Goal: Task Accomplishment & Management: Manage account settings

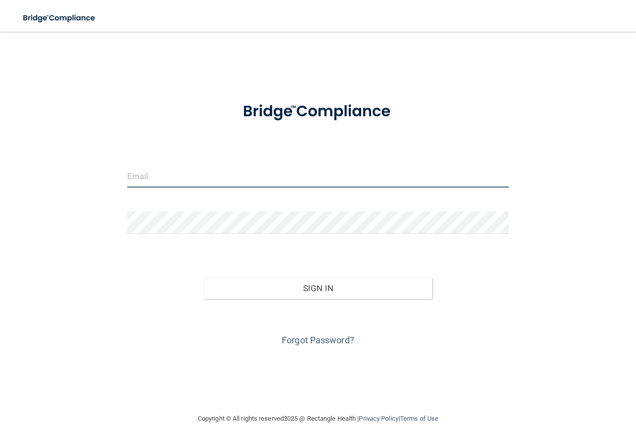
click at [225, 178] on input "email" at bounding box center [317, 176] width 381 height 22
type input "robb878@msn.com"
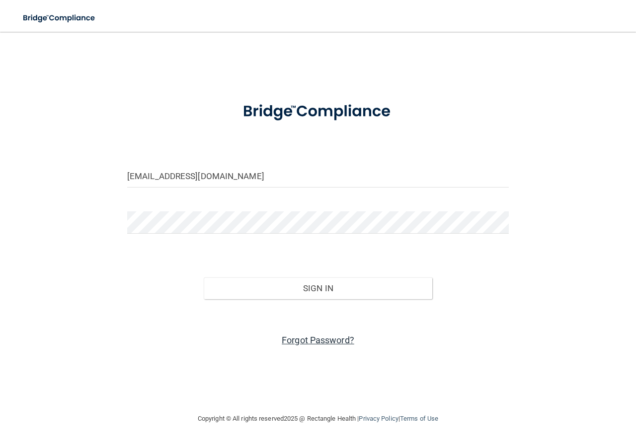
click at [312, 342] on link "Forgot Password?" at bounding box center [318, 340] width 72 height 10
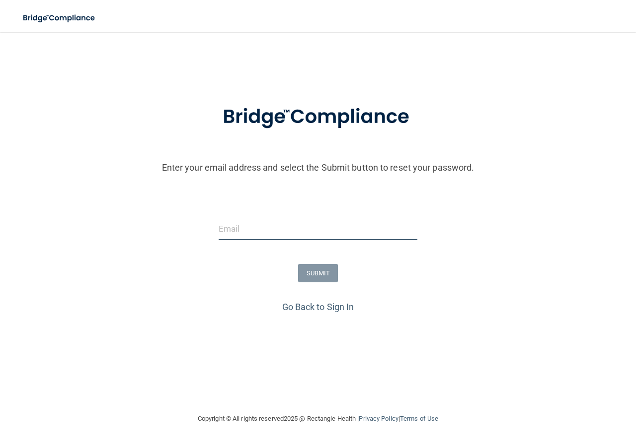
click at [263, 232] on input "email" at bounding box center [317, 229] width 199 height 22
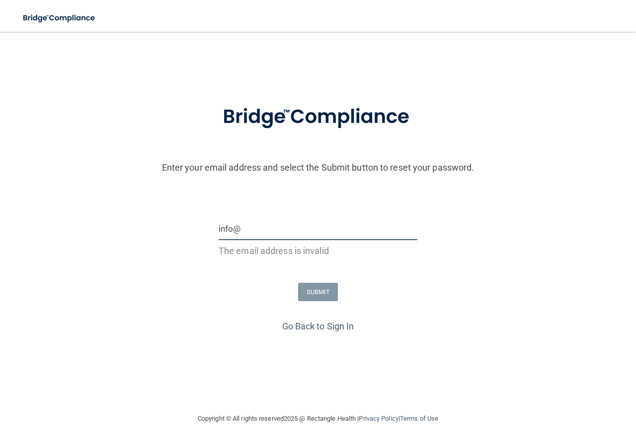
type input "[EMAIL_ADDRESS][DOMAIN_NAME]"
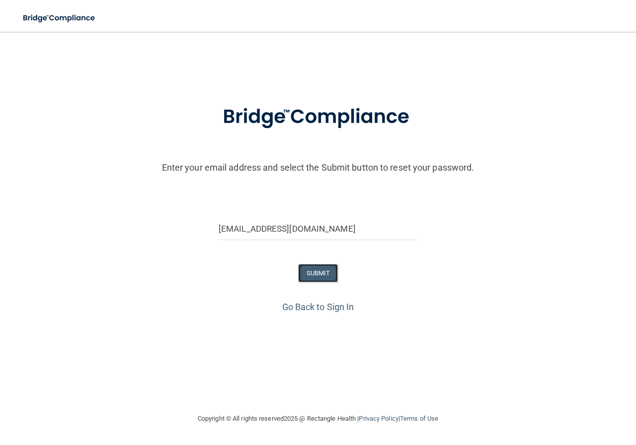
click at [311, 269] on button "SUBMIT" at bounding box center [318, 273] width 40 height 18
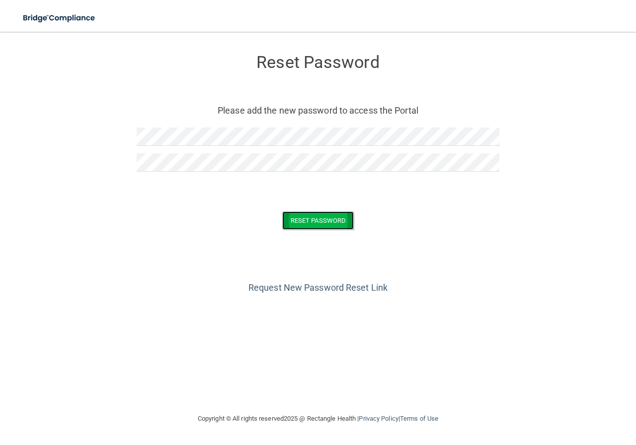
click at [318, 217] on button "Reset Password" at bounding box center [318, 221] width 72 height 18
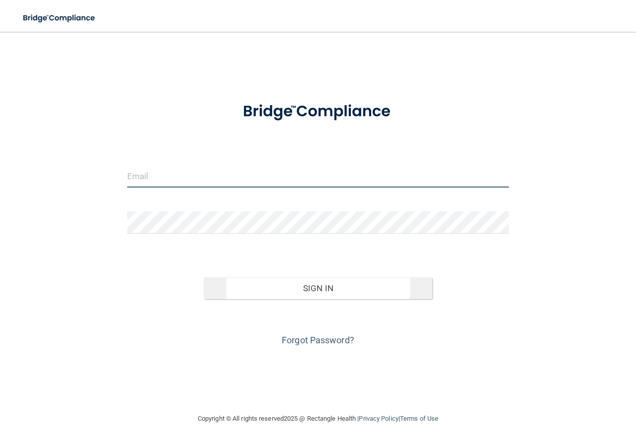
type input "[EMAIL_ADDRESS][DOMAIN_NAME]"
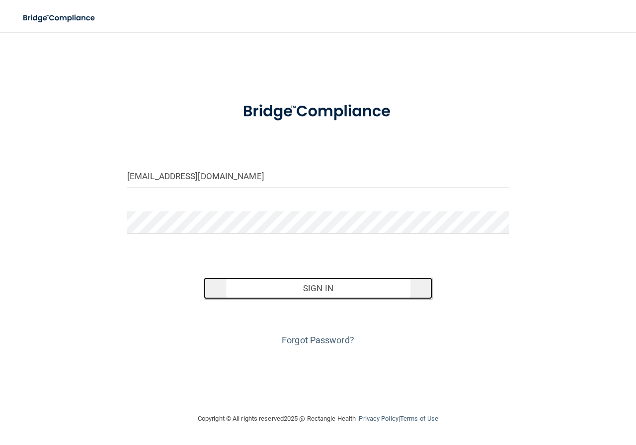
click at [314, 285] on button "Sign In" at bounding box center [318, 289] width 229 height 22
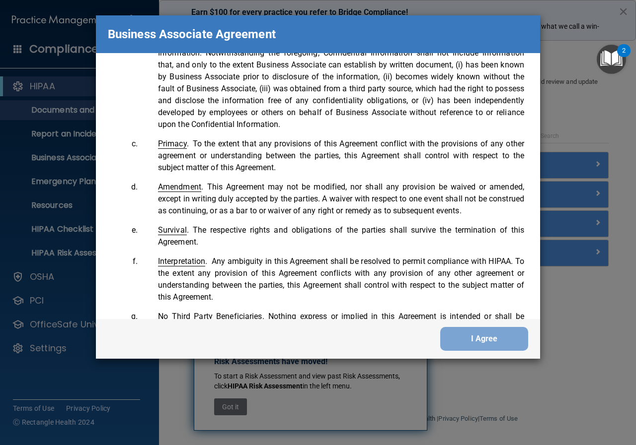
scroll to position [2314, 0]
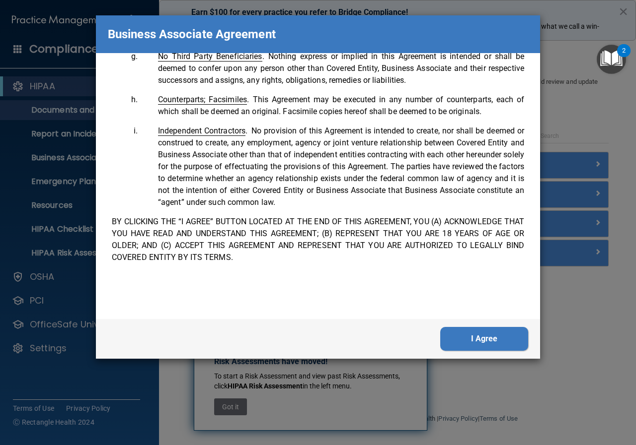
click at [484, 335] on button "I Agree" at bounding box center [484, 339] width 88 height 24
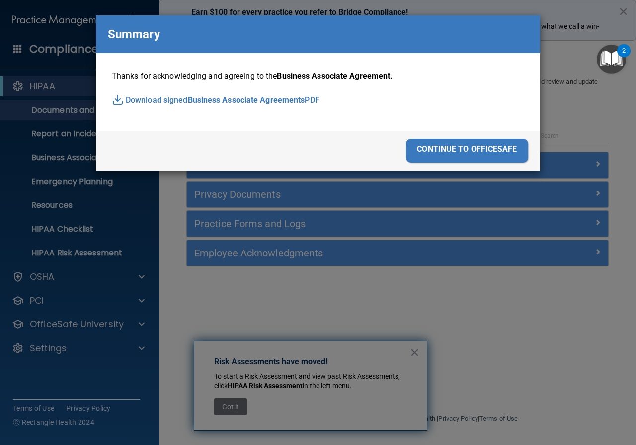
click at [479, 149] on div "continue to officesafe" at bounding box center [467, 151] width 122 height 24
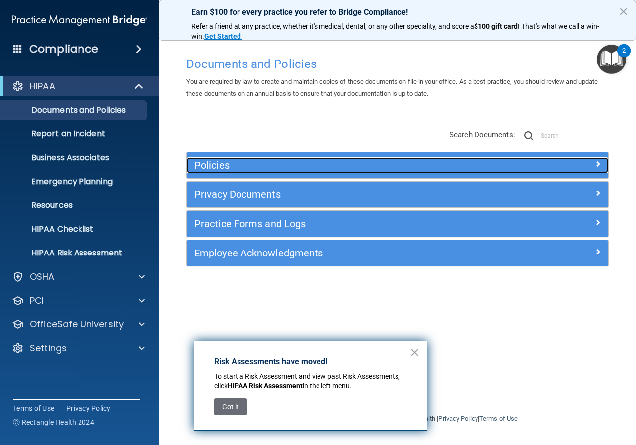
click at [219, 162] on h5 "Policies" at bounding box center [344, 165] width 301 height 11
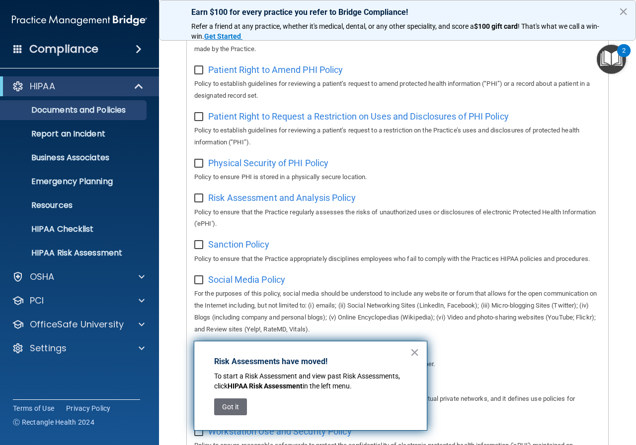
scroll to position [447, 0]
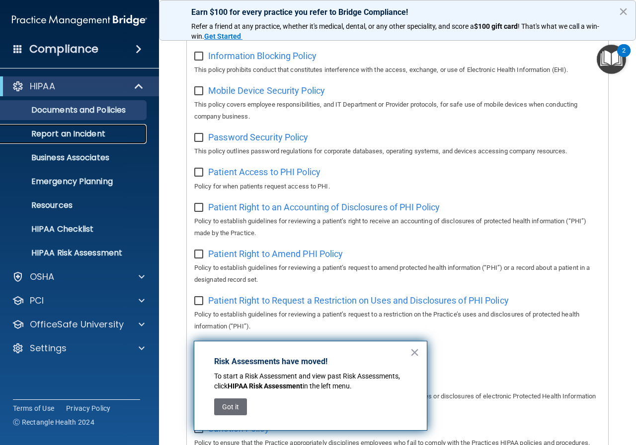
click at [71, 135] on p "Report an Incident" at bounding box center [74, 134] width 136 height 10
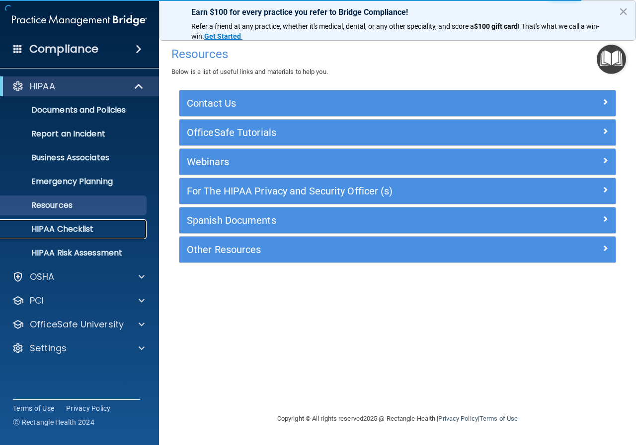
click at [77, 228] on p "HIPAA Checklist" at bounding box center [74, 229] width 136 height 10
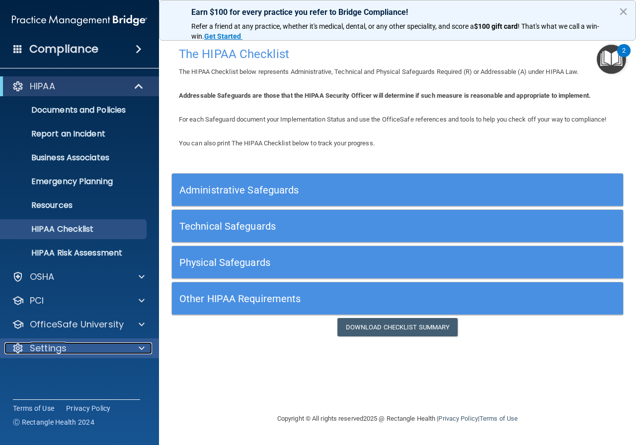
click at [77, 348] on div "Settings" at bounding box center [65, 349] width 123 height 12
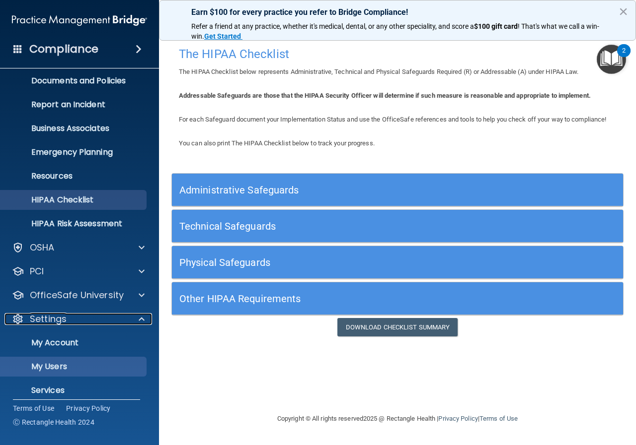
scroll to position [62, 0]
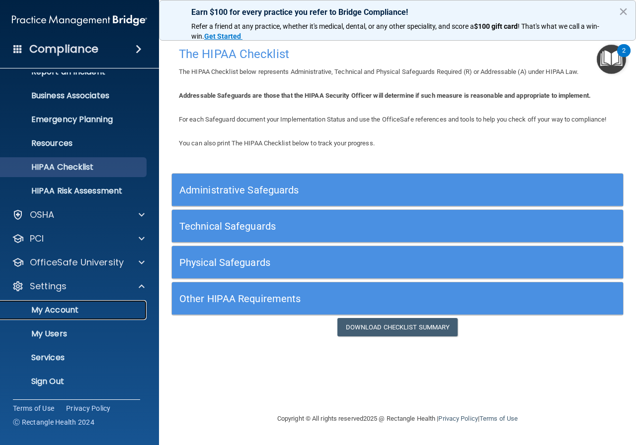
click at [72, 308] on p "My Account" at bounding box center [74, 310] width 136 height 10
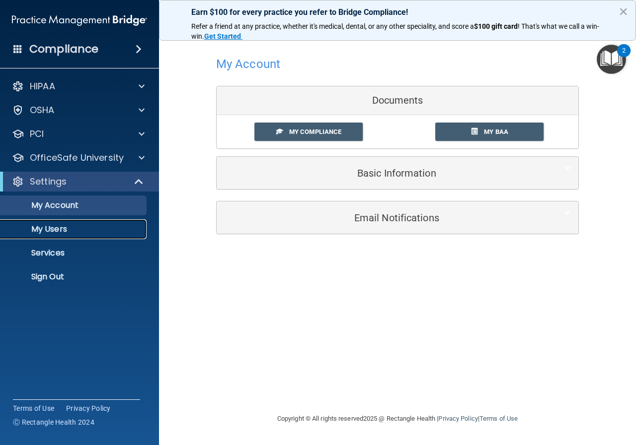
click at [58, 227] on p "My Users" at bounding box center [74, 229] width 136 height 10
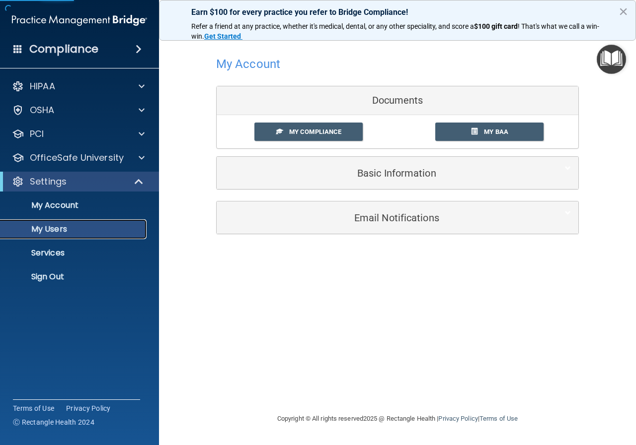
select select "20"
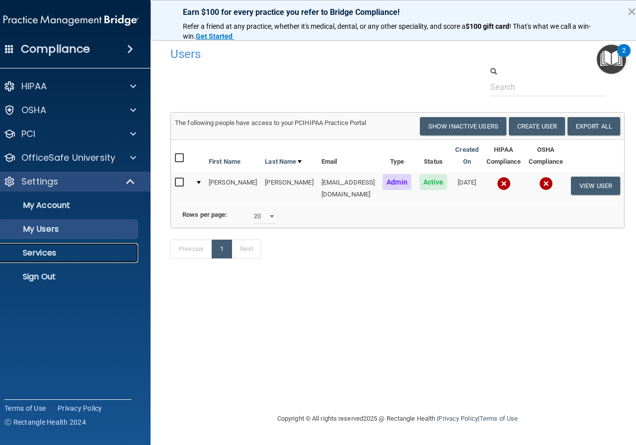
click at [35, 248] on p "Services" at bounding box center [66, 253] width 136 height 10
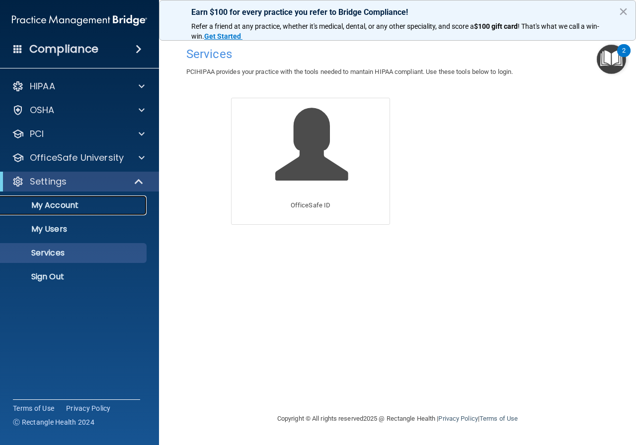
click at [73, 207] on p "My Account" at bounding box center [74, 206] width 136 height 10
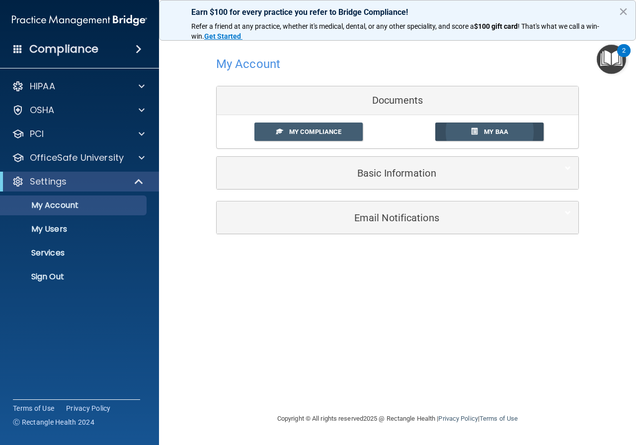
click at [500, 132] on span "My BAA" at bounding box center [496, 131] width 24 height 7
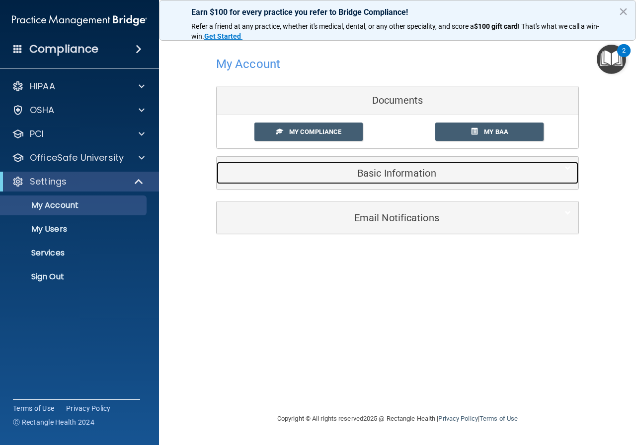
click at [389, 167] on div "Basic Information" at bounding box center [382, 173] width 331 height 22
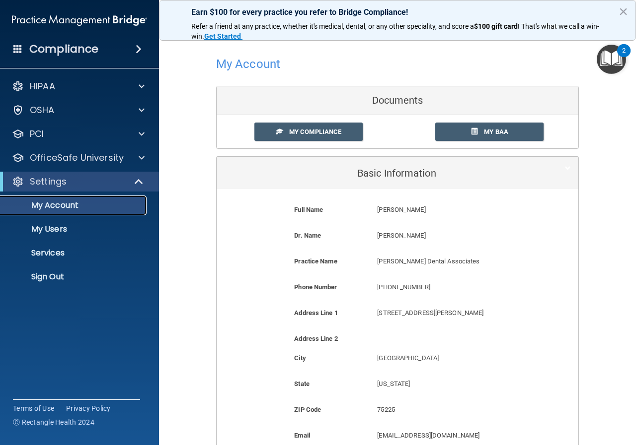
click at [73, 202] on p "My Account" at bounding box center [74, 206] width 136 height 10
click at [52, 201] on p "My Account" at bounding box center [74, 206] width 136 height 10
click at [51, 223] on link "My Users" at bounding box center [68, 229] width 156 height 20
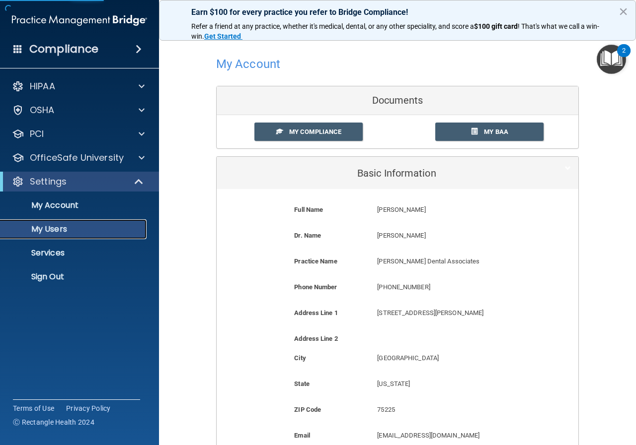
select select "20"
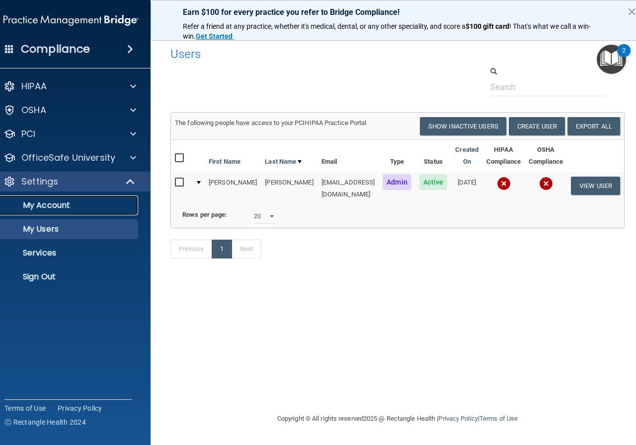
click at [51, 206] on p "My Account" at bounding box center [66, 206] width 136 height 10
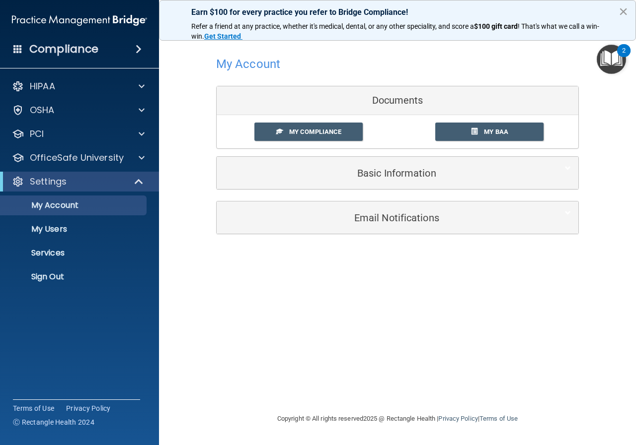
click at [627, 11] on button "×" at bounding box center [622, 11] width 9 height 16
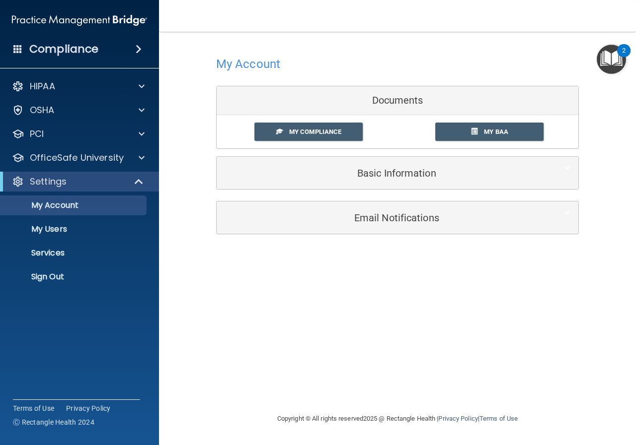
click at [127, 46] on div "Compliance" at bounding box center [79, 49] width 159 height 22
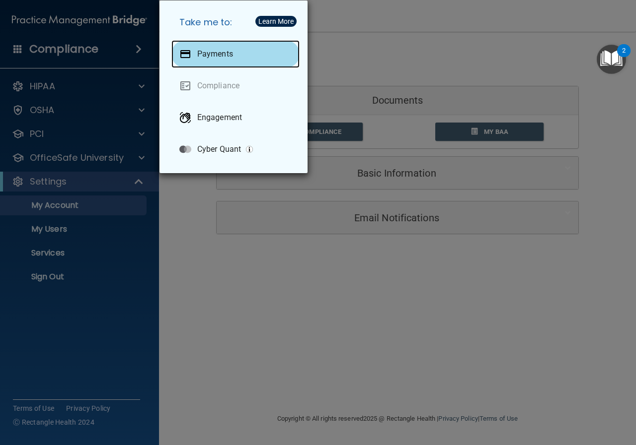
click at [223, 55] on p "Payments" at bounding box center [215, 54] width 36 height 10
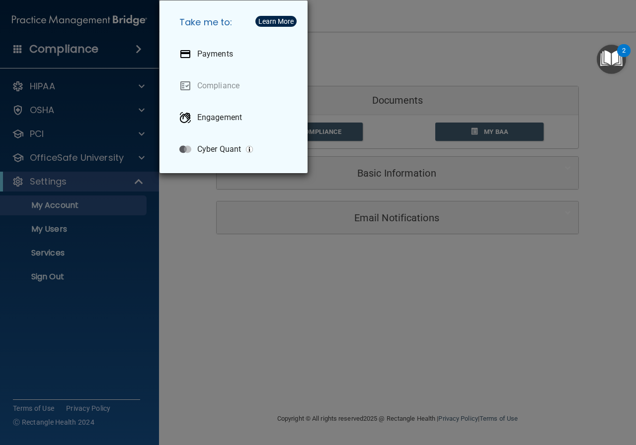
click at [397, 40] on div "Take me to: Payments Compliance Engagement Cyber Quant" at bounding box center [318, 222] width 636 height 445
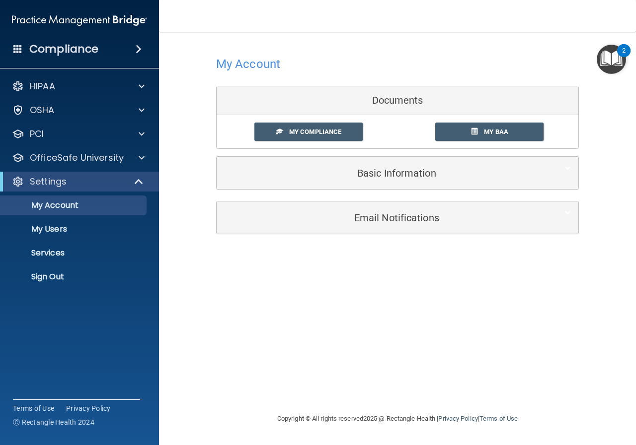
click at [137, 48] on span at bounding box center [139, 49] width 6 height 12
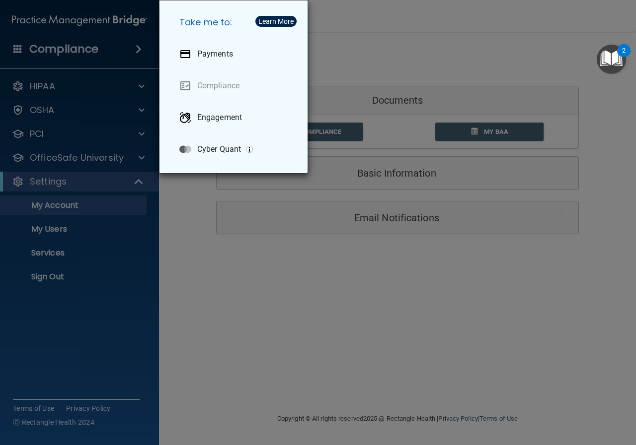
click at [210, 214] on div "Take me to: Payments Compliance Engagement Cyber Quant" at bounding box center [318, 222] width 636 height 445
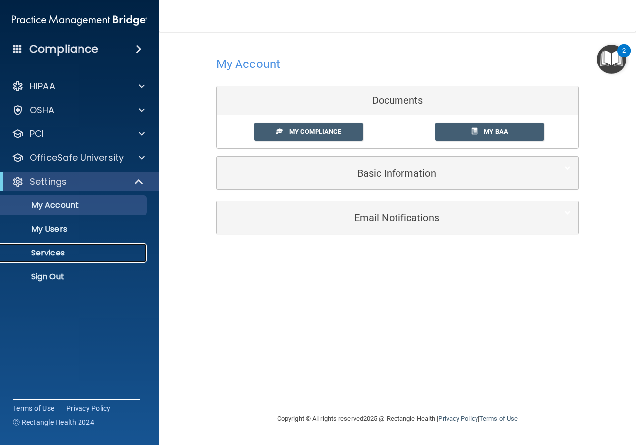
click at [53, 254] on p "Services" at bounding box center [74, 253] width 136 height 10
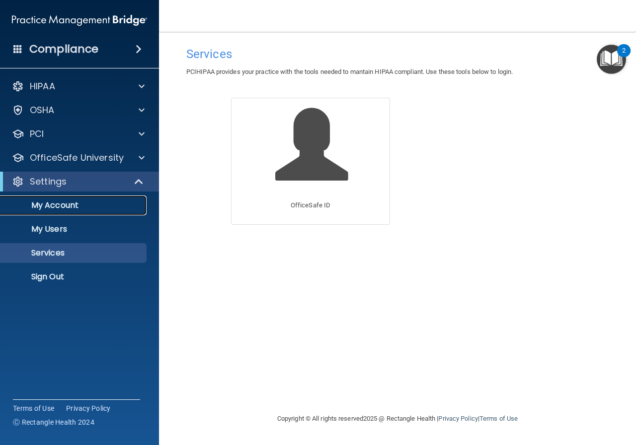
click at [66, 205] on p "My Account" at bounding box center [74, 206] width 136 height 10
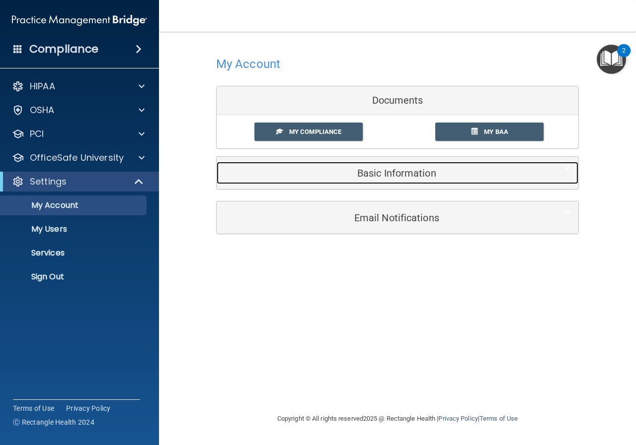
click at [392, 175] on h5 "Basic Information" at bounding box center [382, 173] width 316 height 11
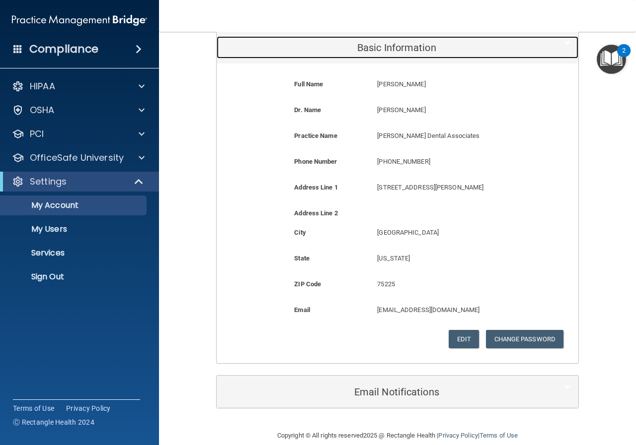
scroll to position [140, 0]
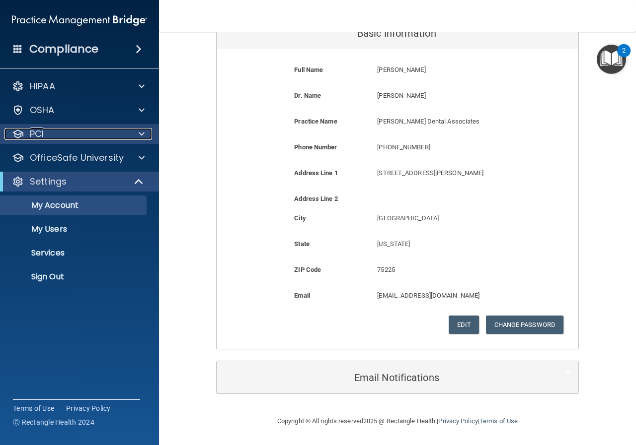
click at [143, 138] on span at bounding box center [142, 134] width 6 height 12
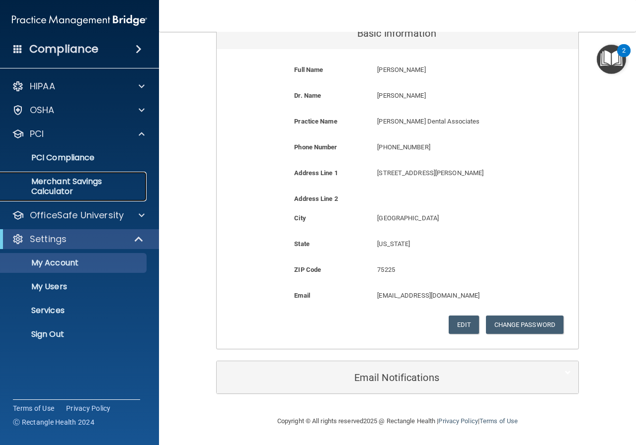
click at [63, 180] on p "Merchant Savings Calculator" at bounding box center [74, 187] width 136 height 20
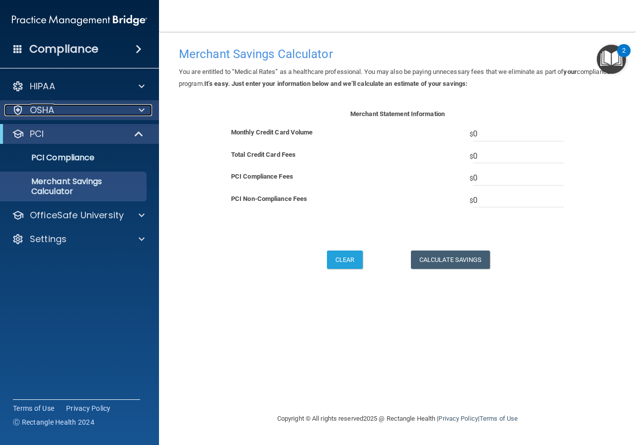
click at [141, 109] on span at bounding box center [142, 110] width 6 height 12
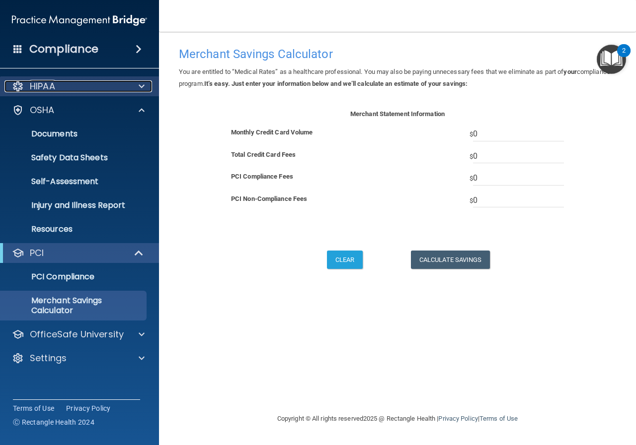
click at [144, 82] on span at bounding box center [142, 86] width 6 height 12
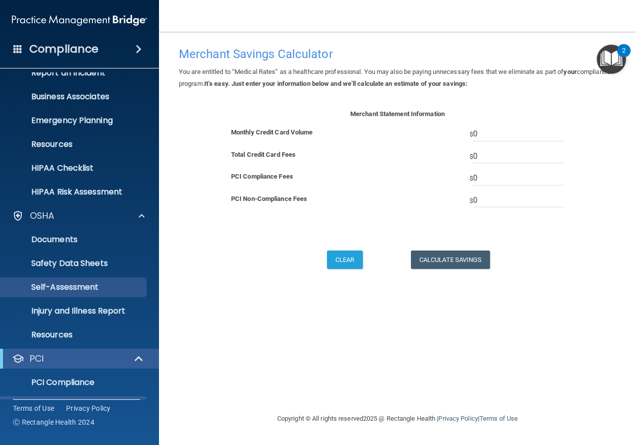
scroll to position [144, 0]
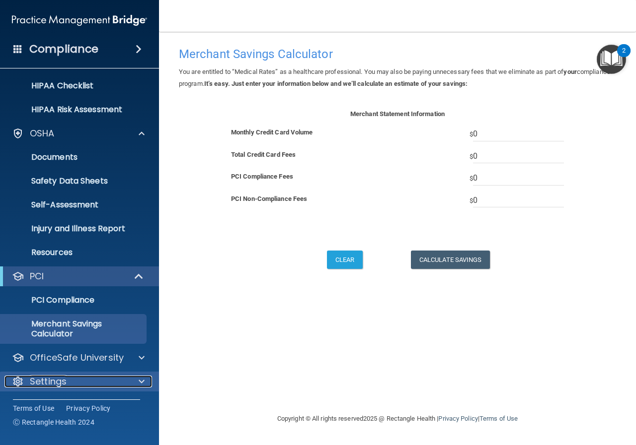
click at [138, 383] on div at bounding box center [140, 382] width 25 height 12
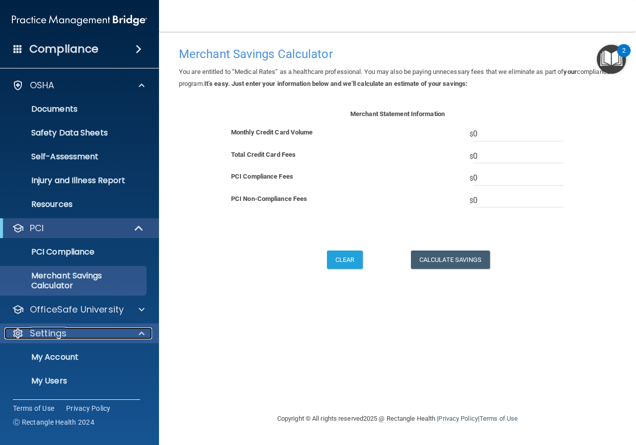
scroll to position [239, 0]
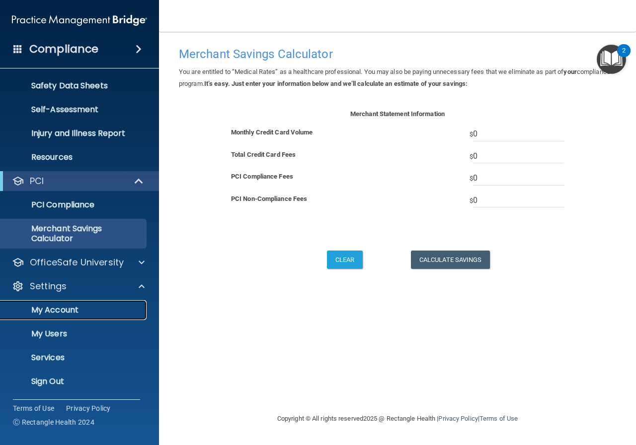
click at [73, 306] on p "My Account" at bounding box center [74, 310] width 136 height 10
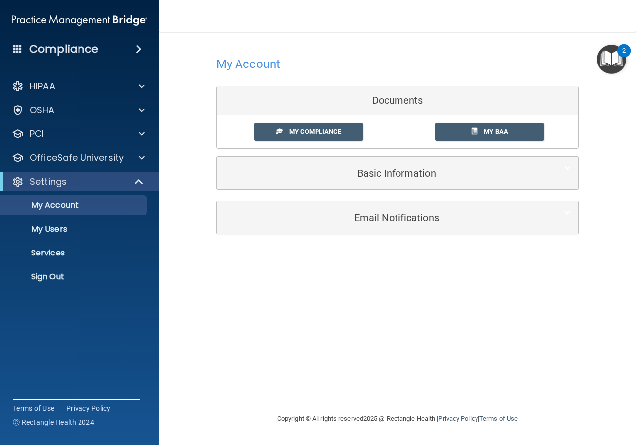
click at [259, 55] on div at bounding box center [397, 64] width 362 height 24
click at [401, 101] on div "Documents" at bounding box center [397, 100] width 361 height 29
click at [310, 127] on link "My Compliance" at bounding box center [308, 132] width 109 height 18
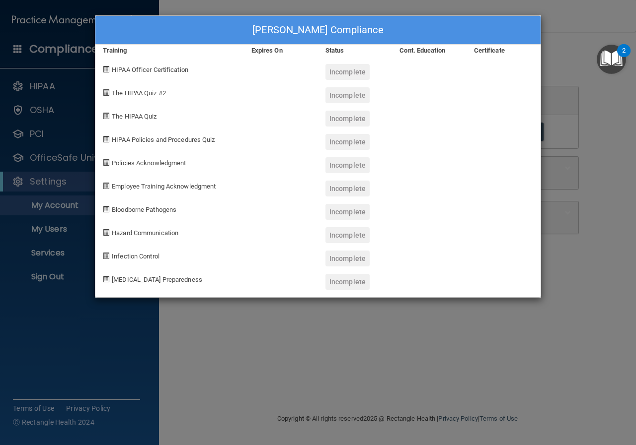
click at [596, 142] on div "Meredythe Kimbrough's Compliance Training Expires On Status Cont. Education Cer…" at bounding box center [318, 222] width 636 height 445
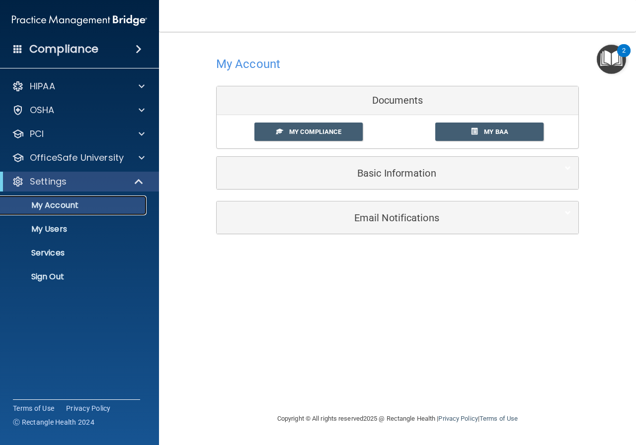
click at [55, 205] on p "My Account" at bounding box center [74, 206] width 136 height 10
click at [56, 229] on p "My Users" at bounding box center [74, 229] width 136 height 10
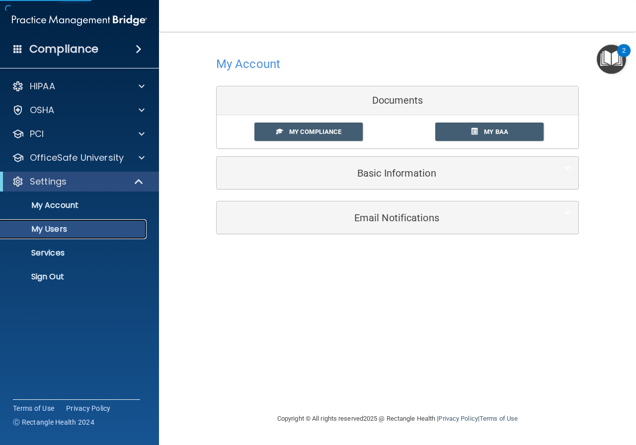
select select "20"
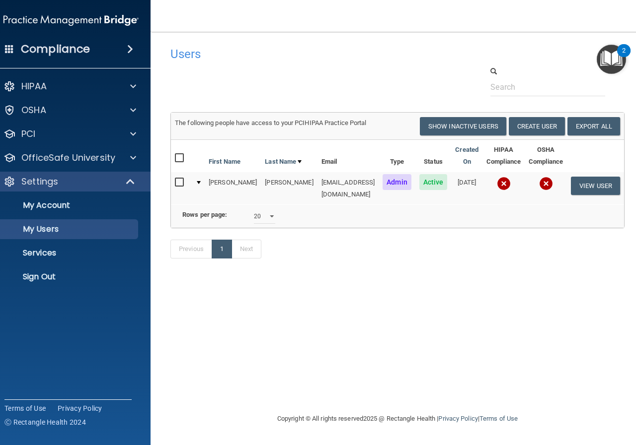
click at [614, 57] on img "Open Resource Center, 2 new notifications" at bounding box center [610, 59] width 29 height 29
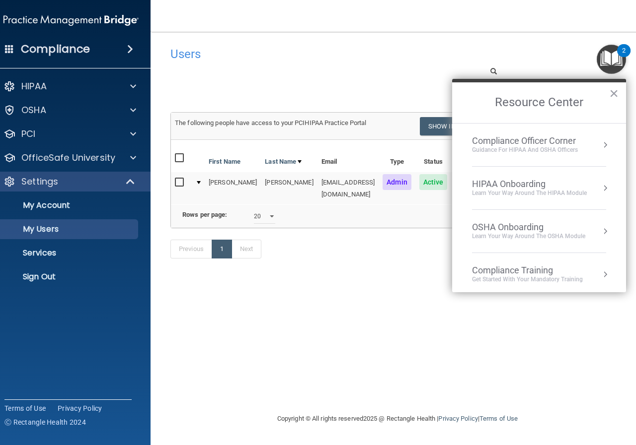
click at [369, 80] on div at bounding box center [397, 81] width 469 height 30
click at [612, 92] on button "×" at bounding box center [613, 93] width 9 height 16
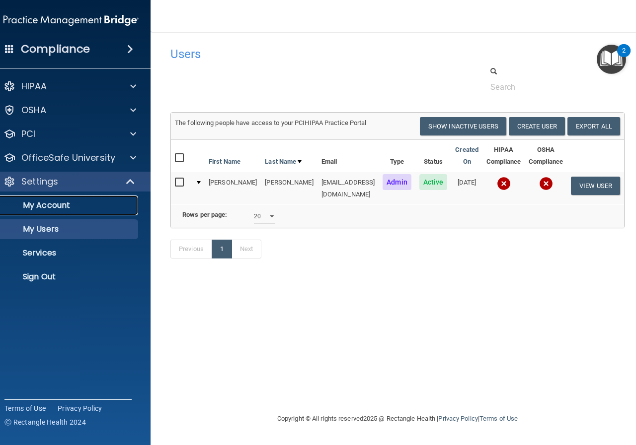
click at [47, 201] on p "My Account" at bounding box center [66, 206] width 136 height 10
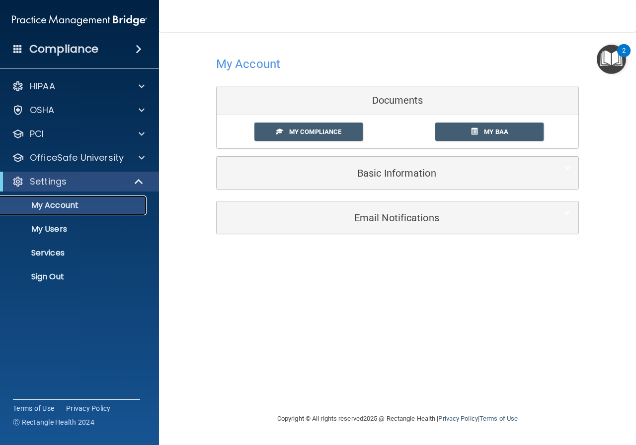
click at [70, 204] on p "My Account" at bounding box center [74, 206] width 136 height 10
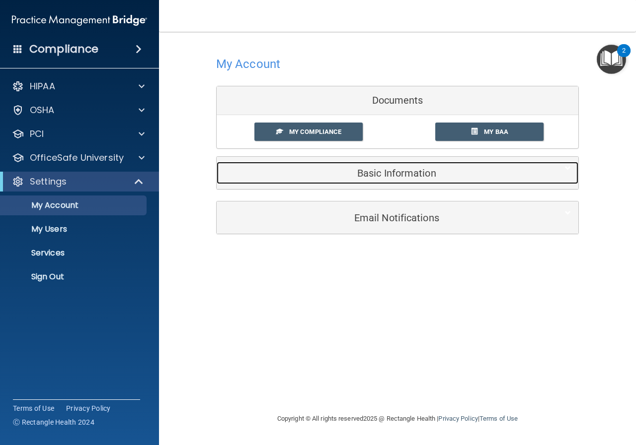
click at [442, 168] on h5 "Basic Information" at bounding box center [382, 173] width 316 height 11
